Goal: Navigation & Orientation: Find specific page/section

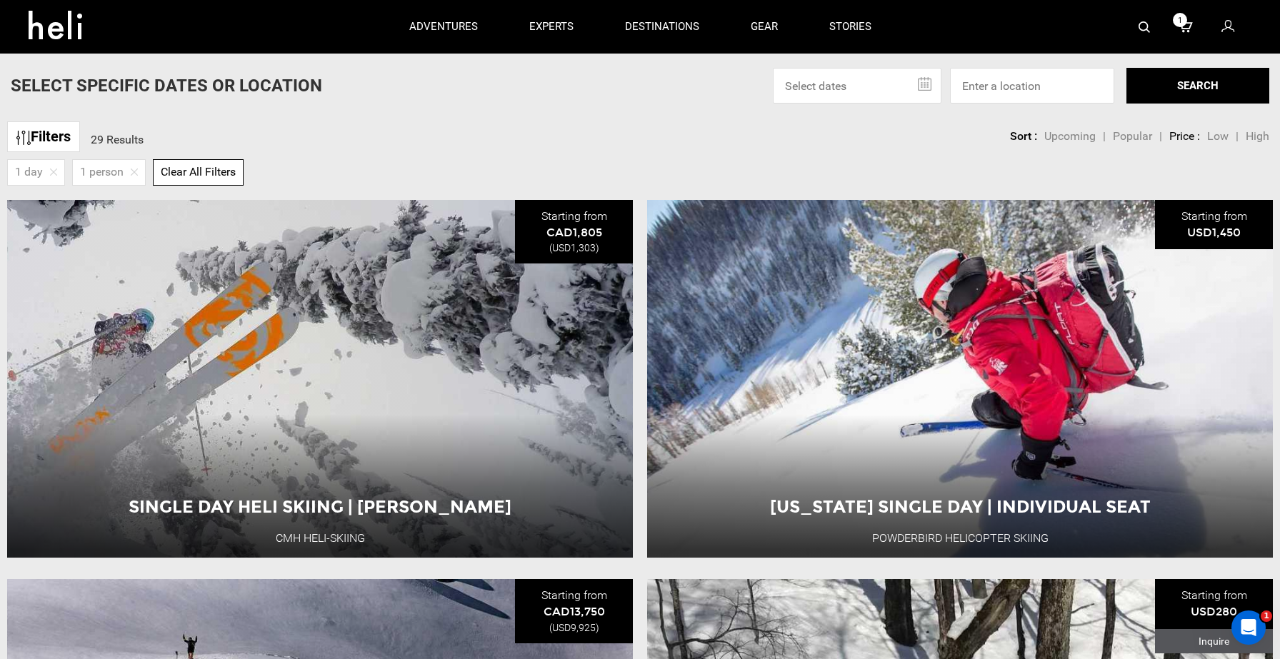
click at [59, 29] on icon at bounding box center [61, 20] width 64 height 23
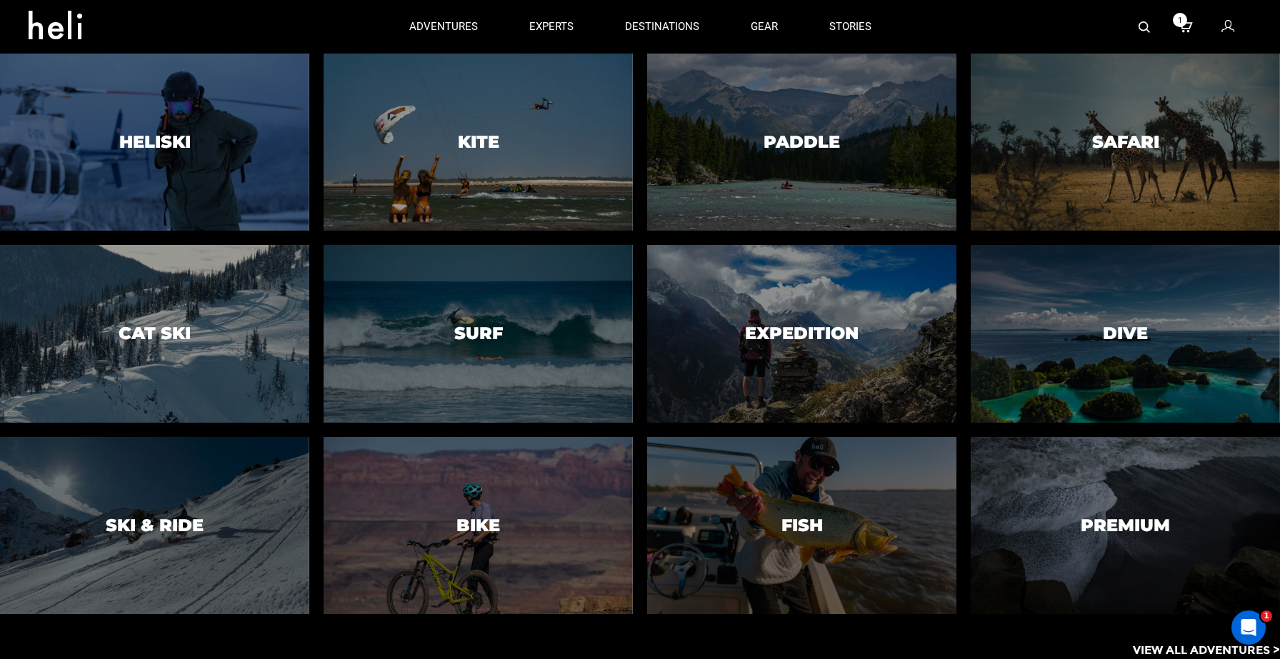
click at [1162, 650] on p "View All Adventures >" at bounding box center [1206, 651] width 147 height 16
